Goal: Find specific page/section: Find specific page/section

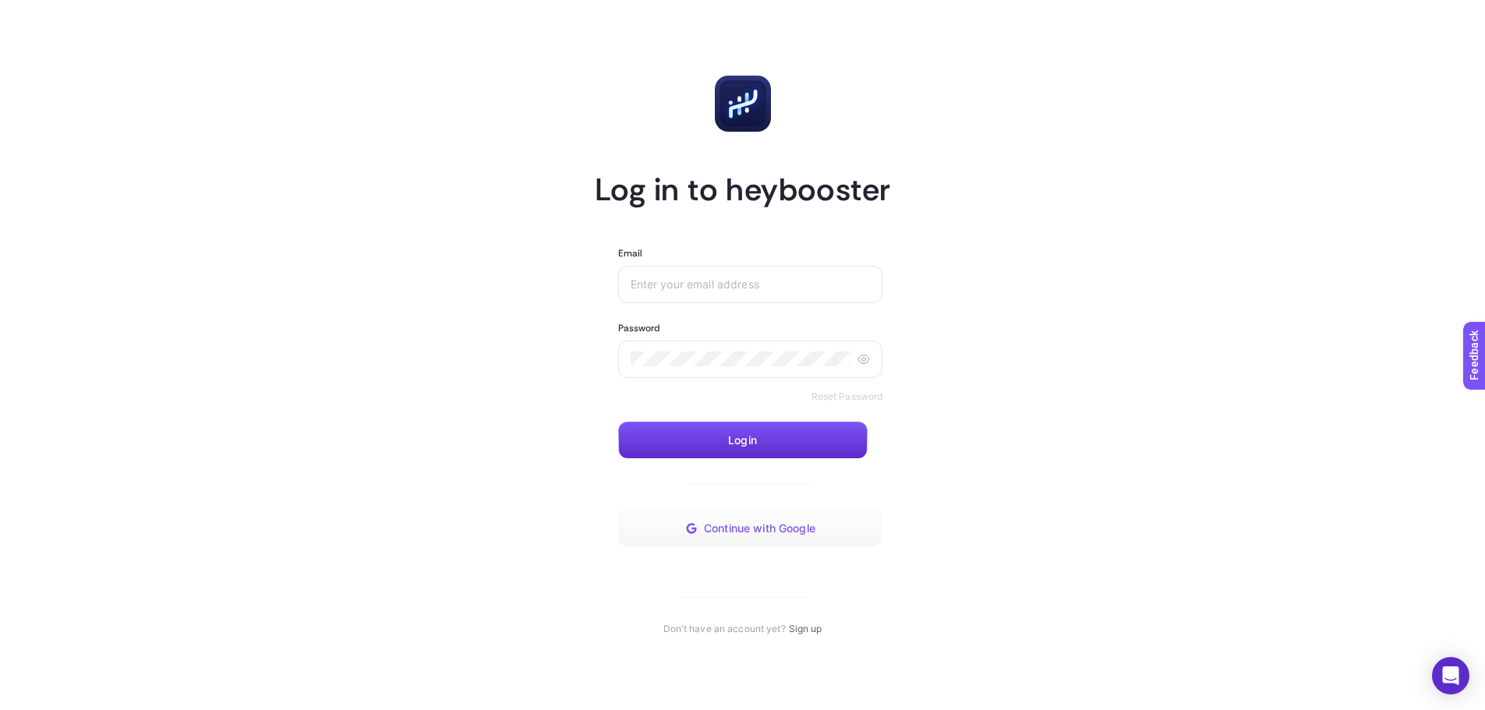
click at [774, 535] on span "Continue with Google" at bounding box center [759, 528] width 111 height 12
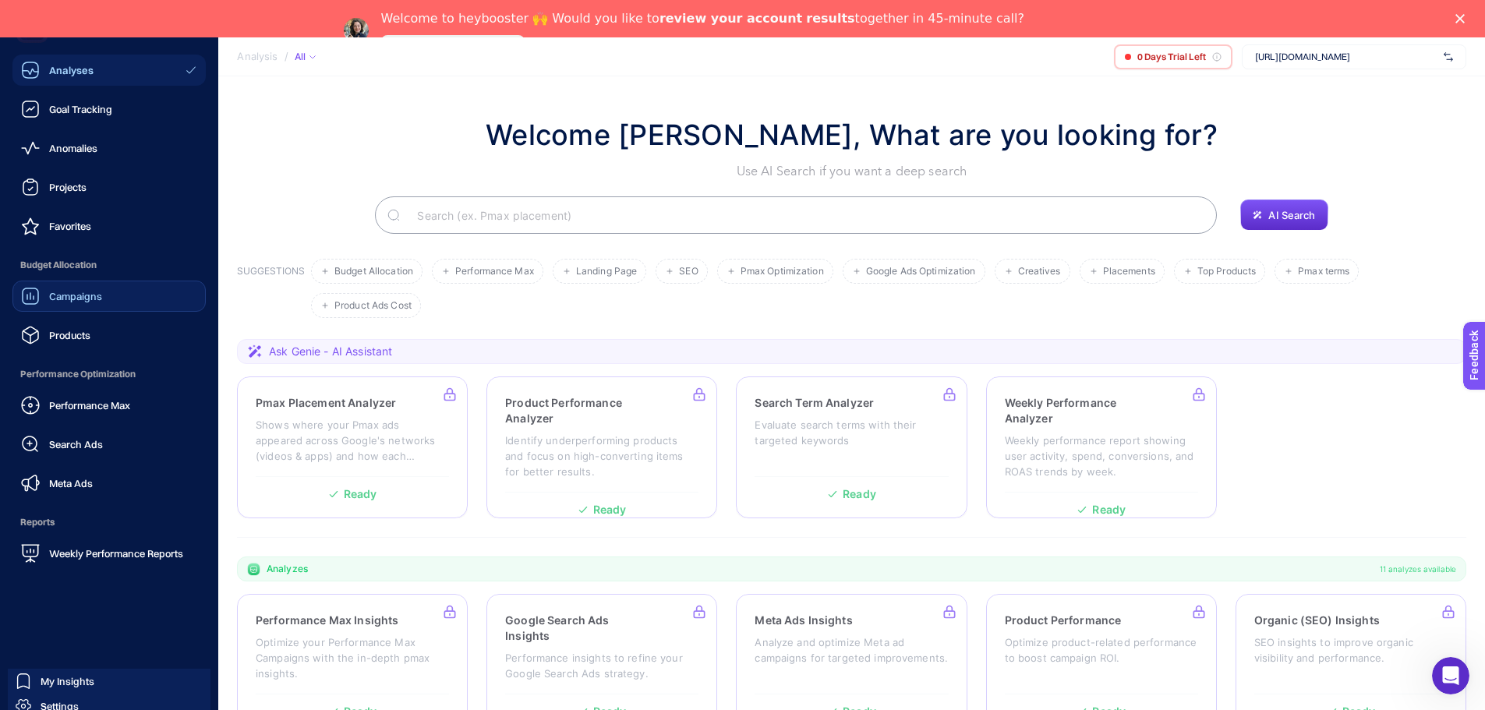
click at [119, 310] on link "Campaigns" at bounding box center [108, 296] width 193 height 31
